Goal: Find specific page/section: Find specific page/section

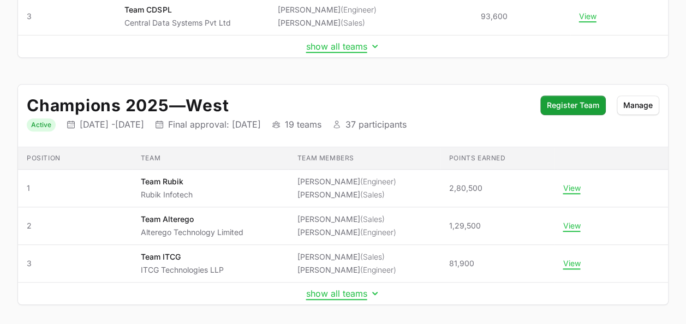
scroll to position [289, 0]
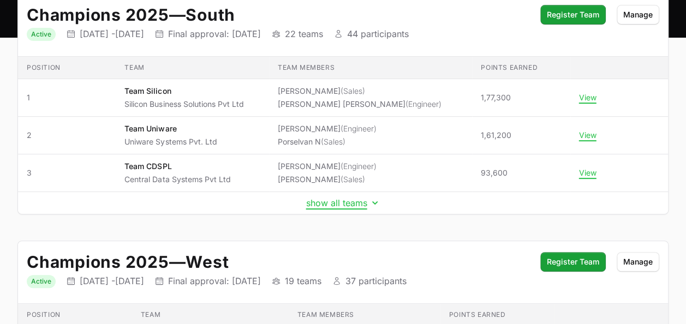
scroll to position [130, 0]
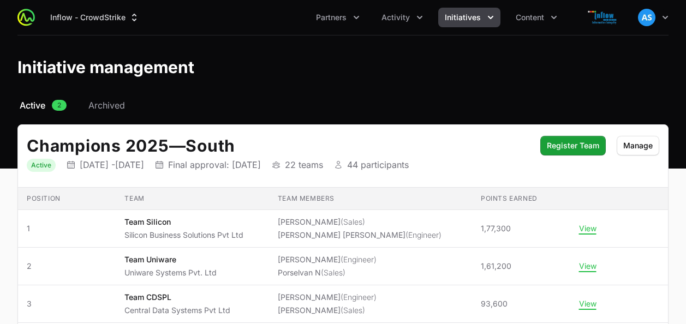
scroll to position [130, 0]
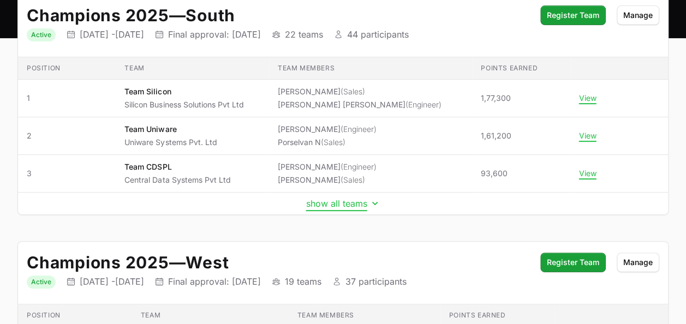
click at [318, 198] on button "show all teams" at bounding box center [343, 203] width 74 height 11
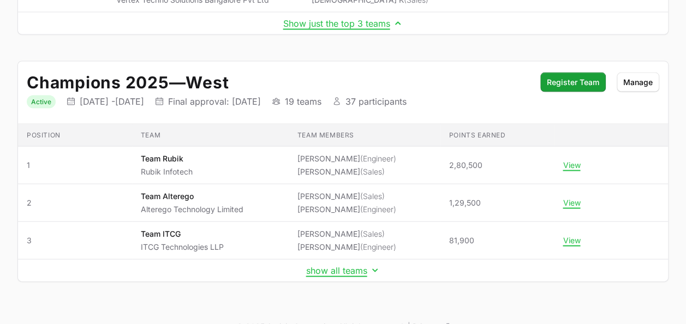
scroll to position [1040, 0]
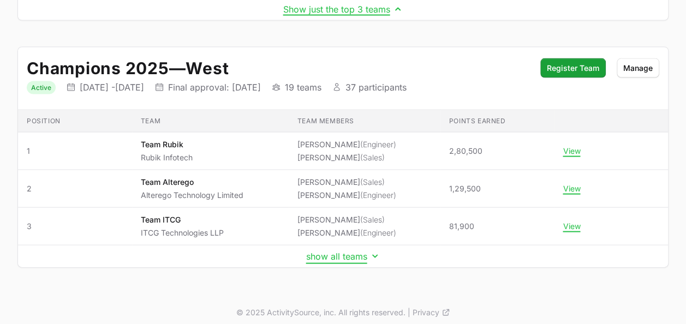
click at [353, 252] on button "show all teams" at bounding box center [343, 256] width 74 height 11
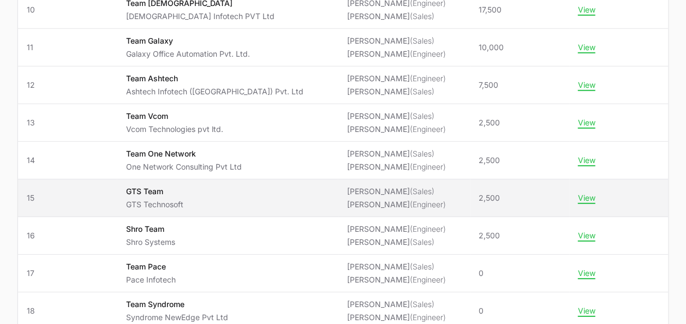
scroll to position [1545, 0]
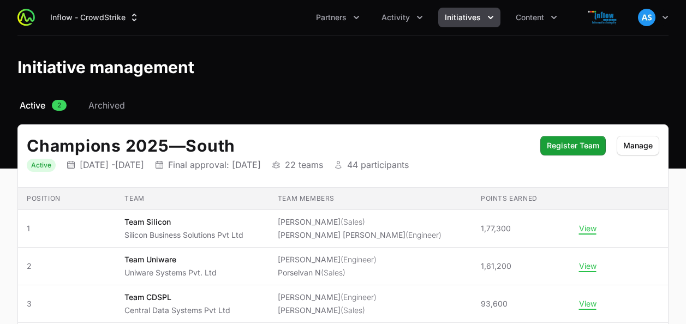
scroll to position [329, 0]
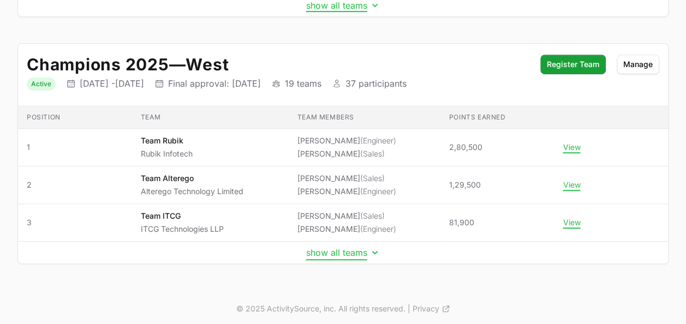
click at [320, 251] on button "show all teams" at bounding box center [343, 252] width 74 height 11
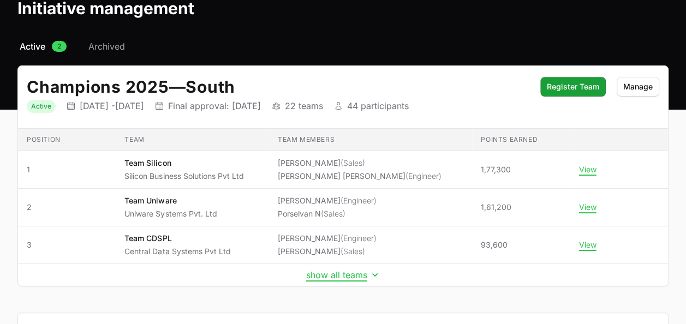
scroll to position [60, 0]
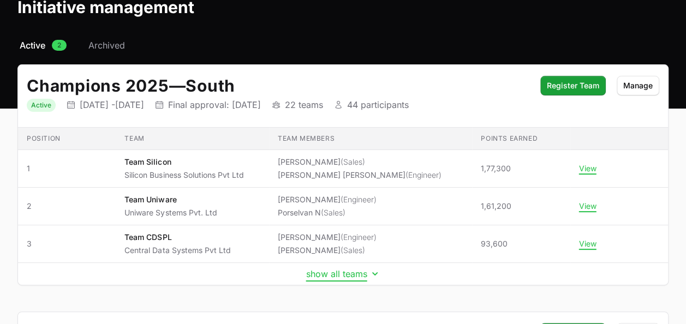
click at [341, 275] on button "show all teams" at bounding box center [343, 274] width 74 height 11
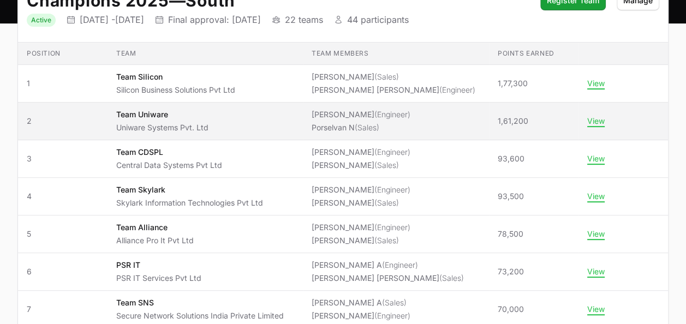
scroll to position [148, 0]
